Goal: Navigation & Orientation: Find specific page/section

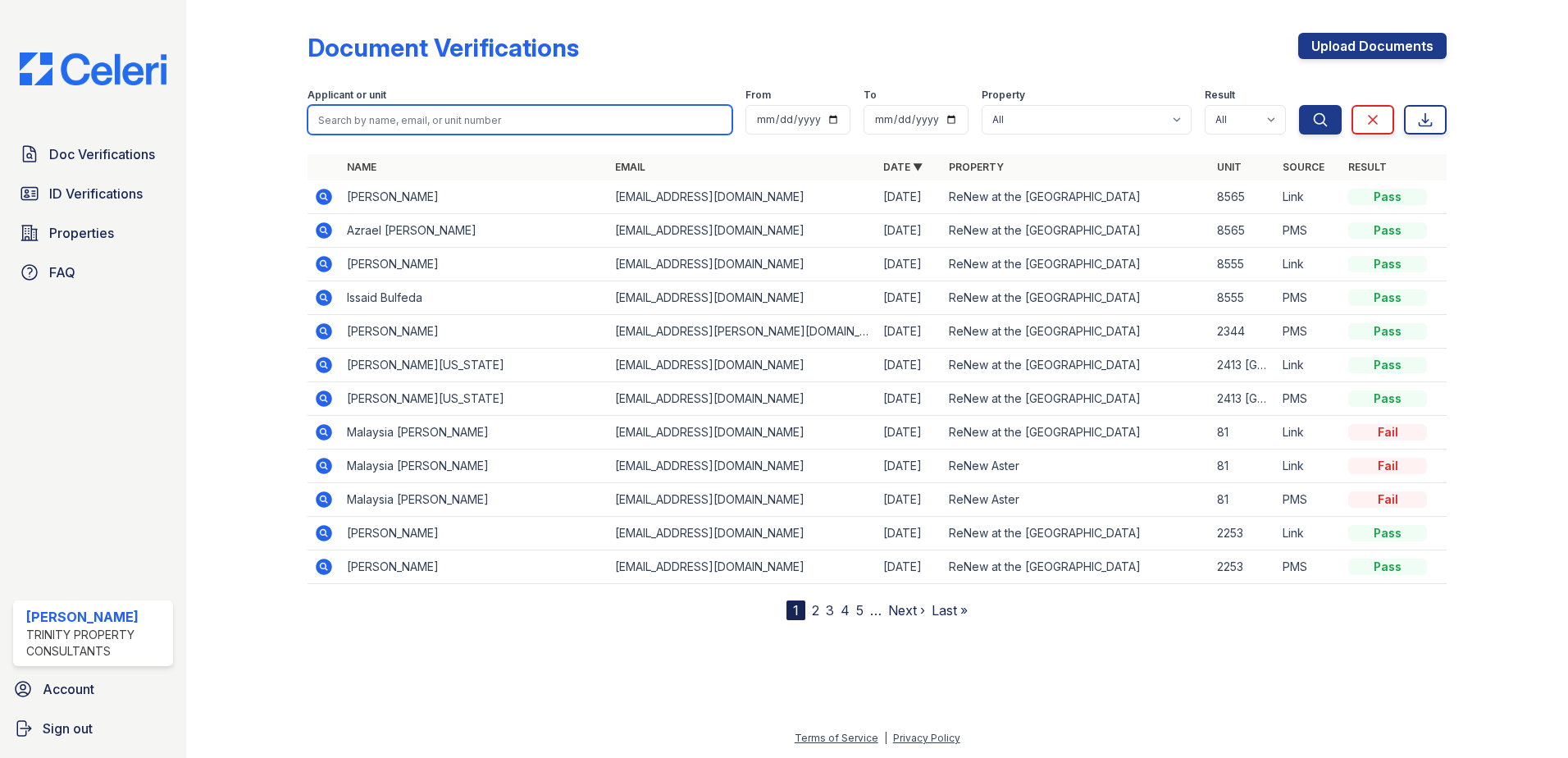
click at [438, 120] on input "search" at bounding box center [520, 119] width 425 height 30
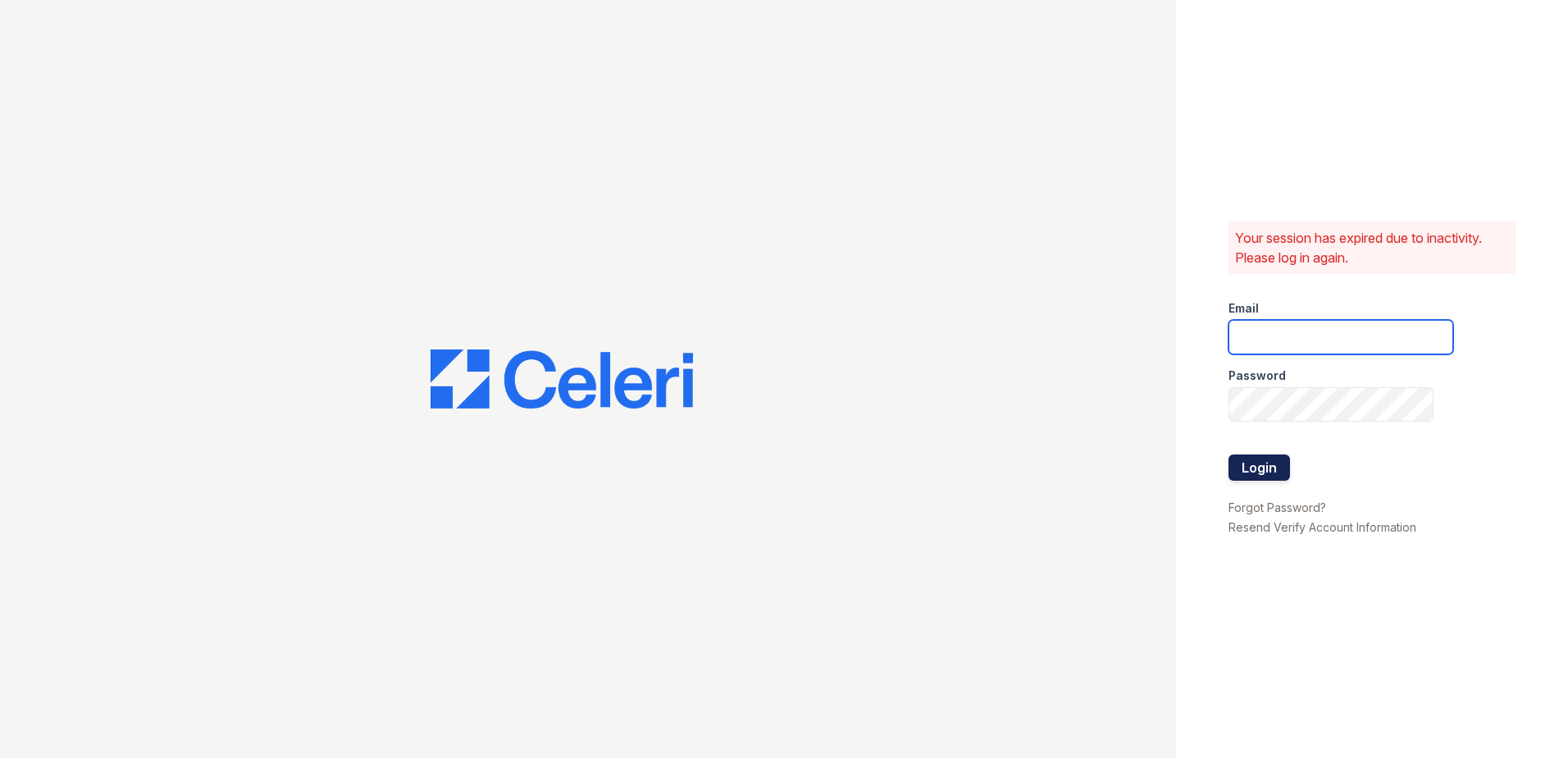
type input "[EMAIL_ADDRESS][DOMAIN_NAME]"
click at [1247, 458] on button "Login" at bounding box center [1259, 467] width 62 height 26
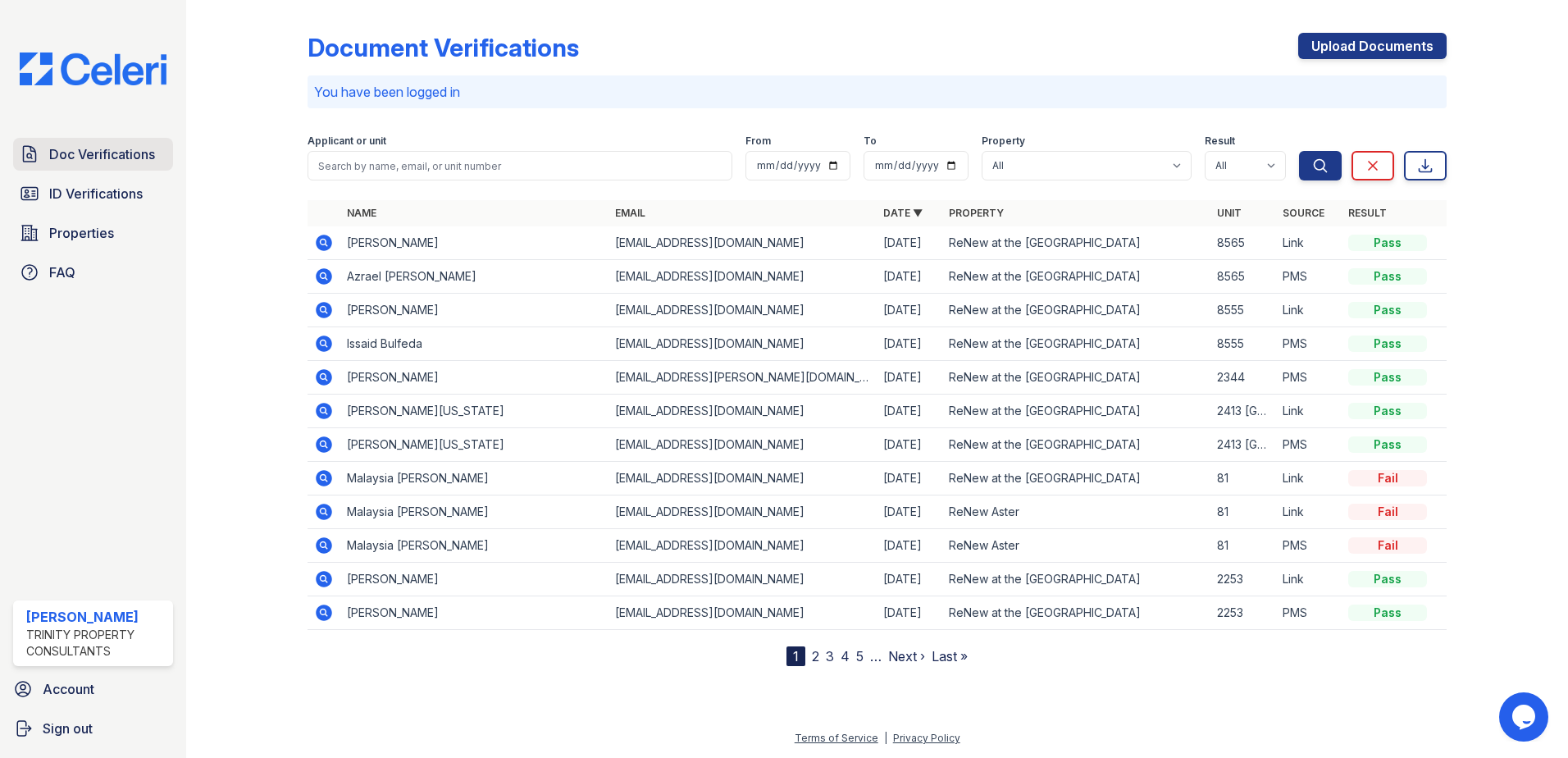
click at [65, 150] on span "Doc Verifications" at bounding box center [101, 154] width 106 height 19
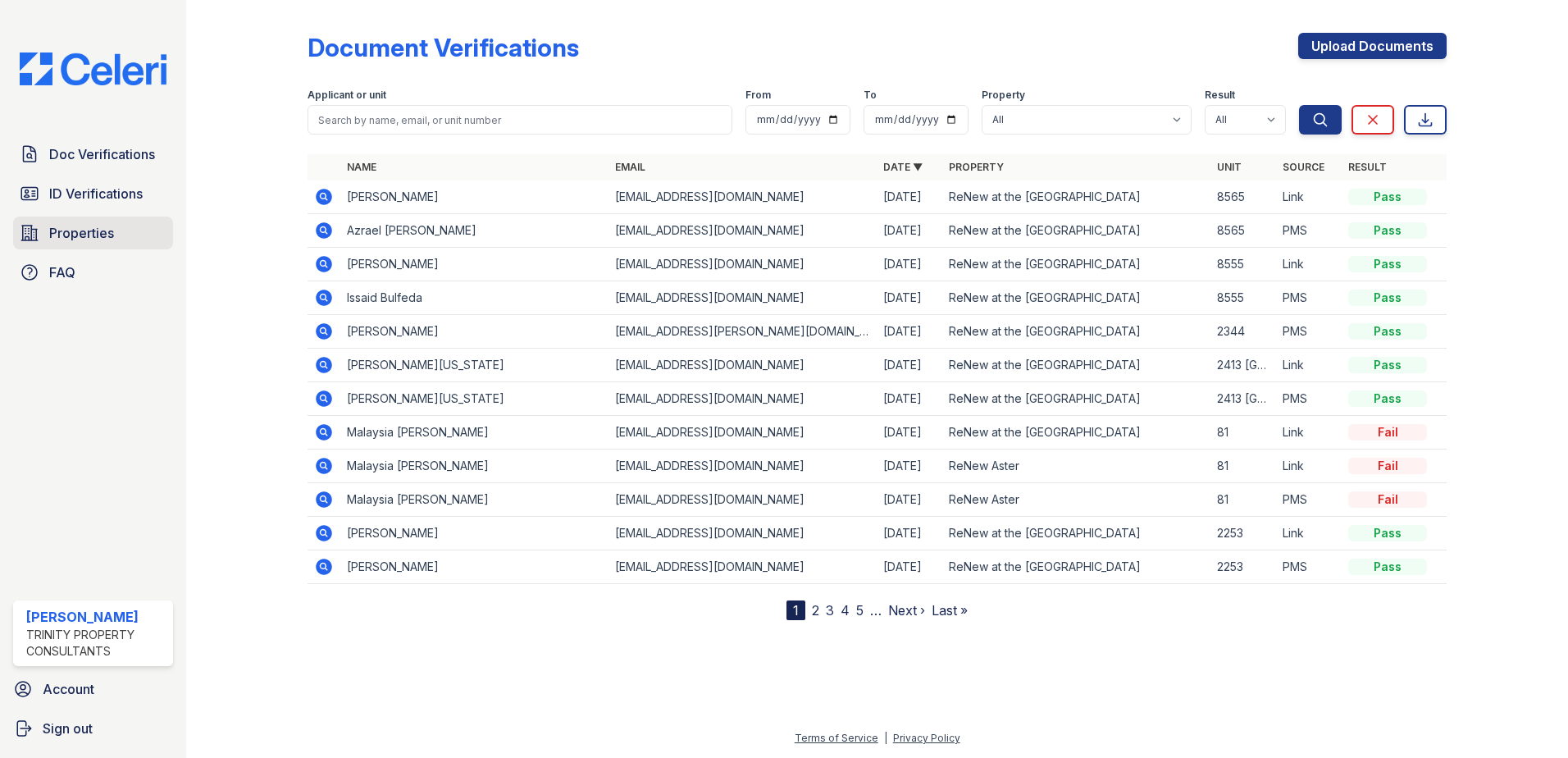
click at [67, 217] on link "Properties" at bounding box center [93, 233] width 160 height 33
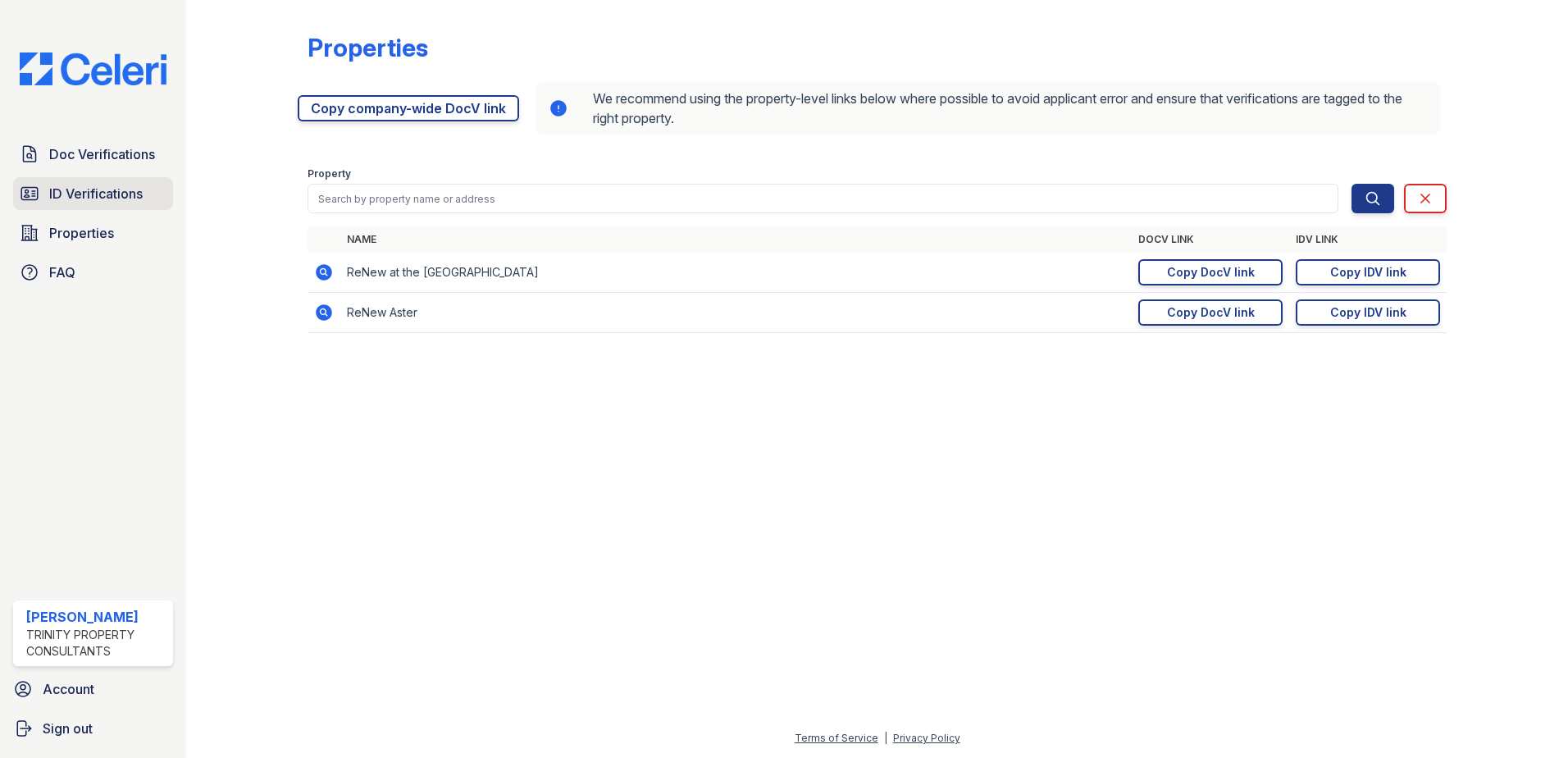
click at [73, 200] on span "ID Verifications" at bounding box center [96, 193] width 94 height 19
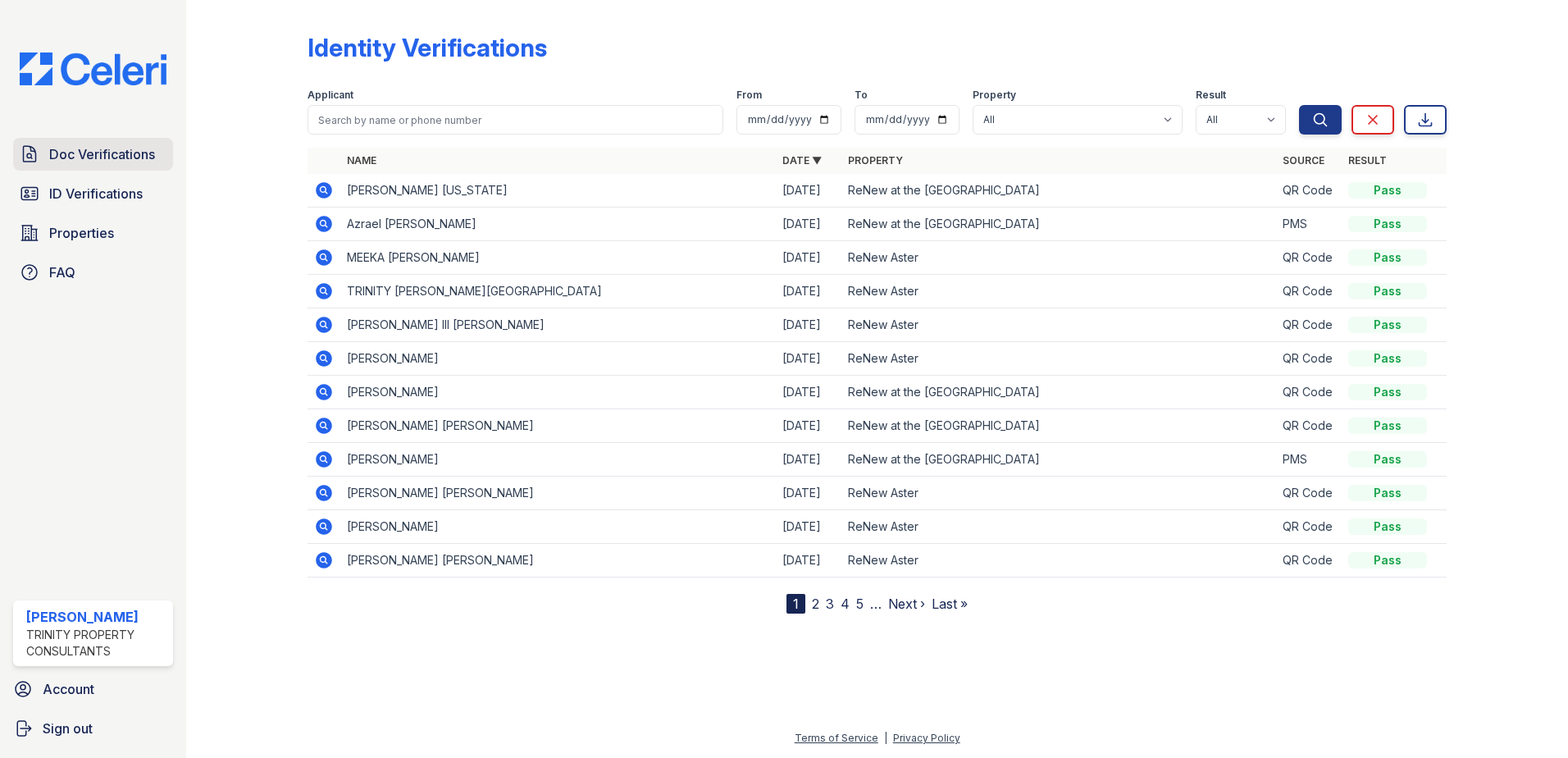
click at [96, 162] on span "Doc Verifications" at bounding box center [101, 154] width 106 height 19
